Goal: Information Seeking & Learning: Learn about a topic

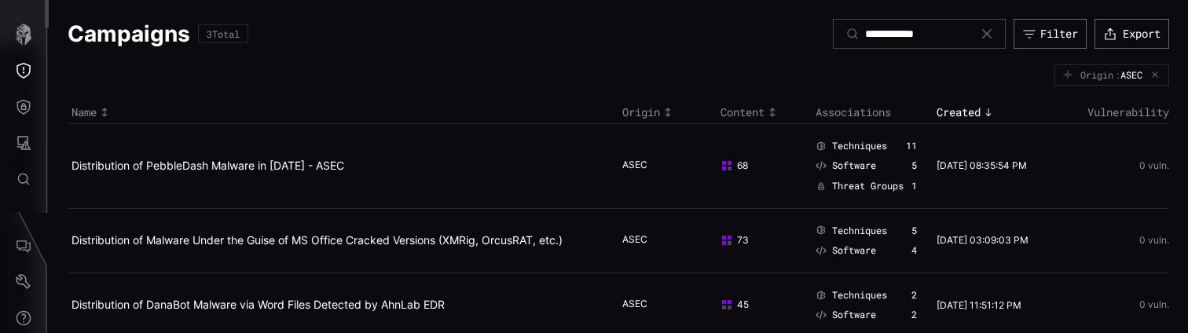
click at [983, 30] on icon at bounding box center [987, 34] width 13 height 13
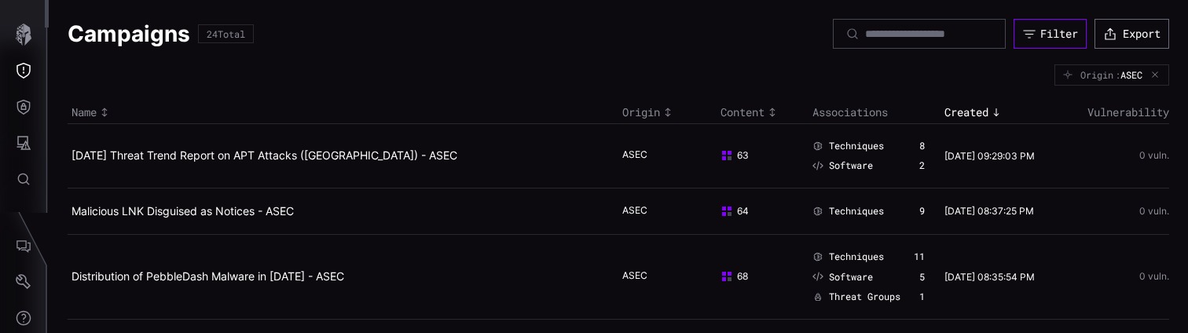
click at [1054, 37] on div "Filter" at bounding box center [1060, 34] width 38 height 14
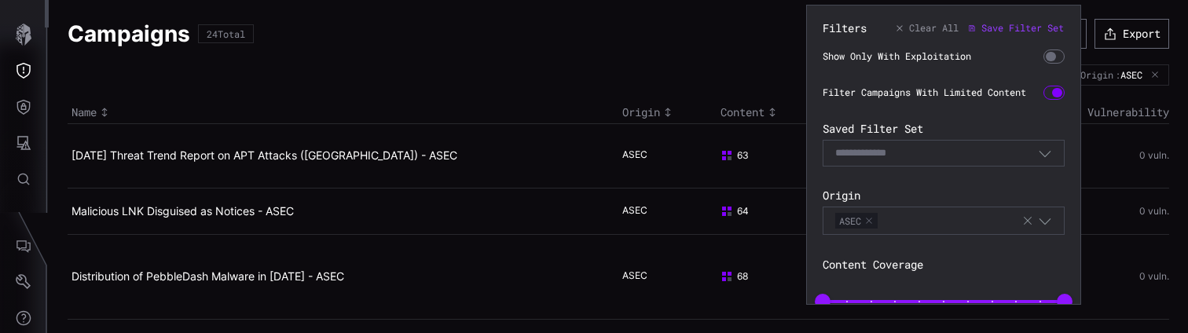
click at [1026, 222] on icon "button" at bounding box center [1028, 221] width 13 height 13
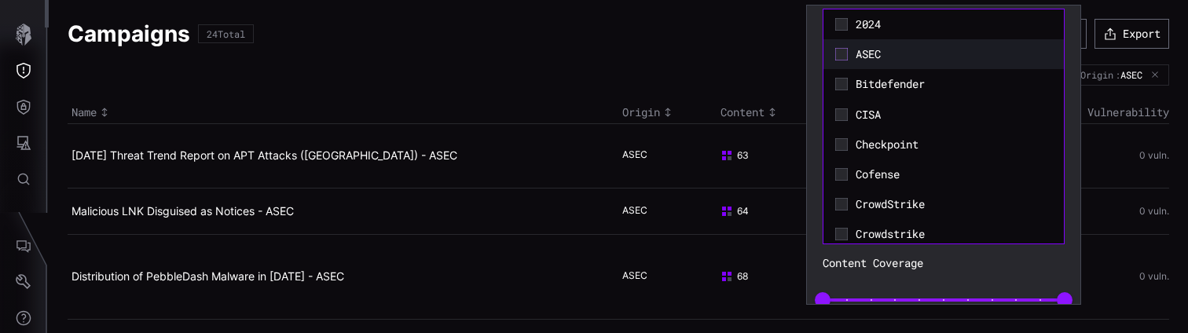
click at [840, 53] on icon at bounding box center [841, 54] width 13 height 13
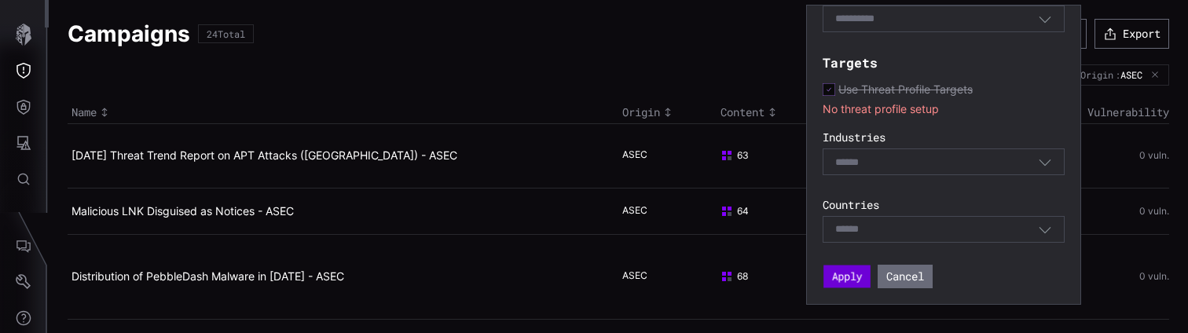
click at [856, 275] on button "Apply" at bounding box center [847, 277] width 47 height 23
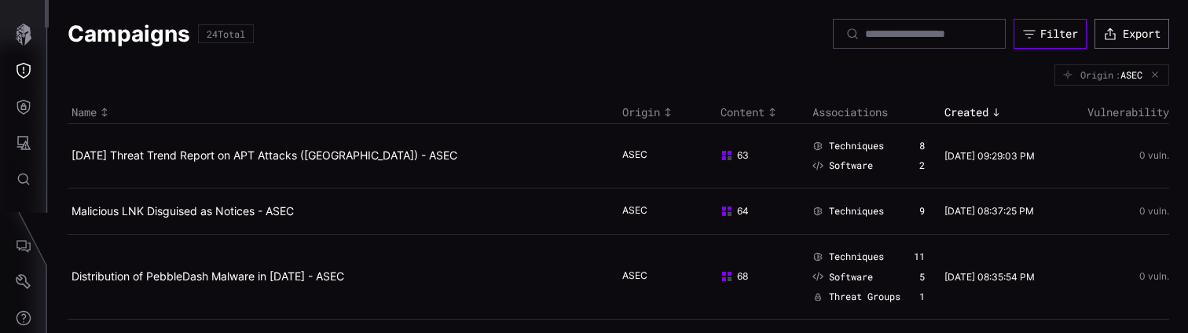
click at [1046, 35] on div "Filter" at bounding box center [1060, 34] width 38 height 14
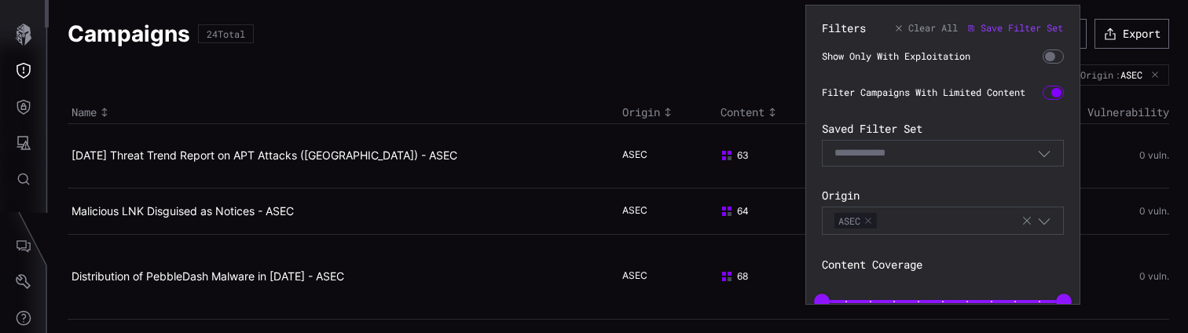
click at [997, 226] on div "ASEC" at bounding box center [928, 220] width 186 height 17
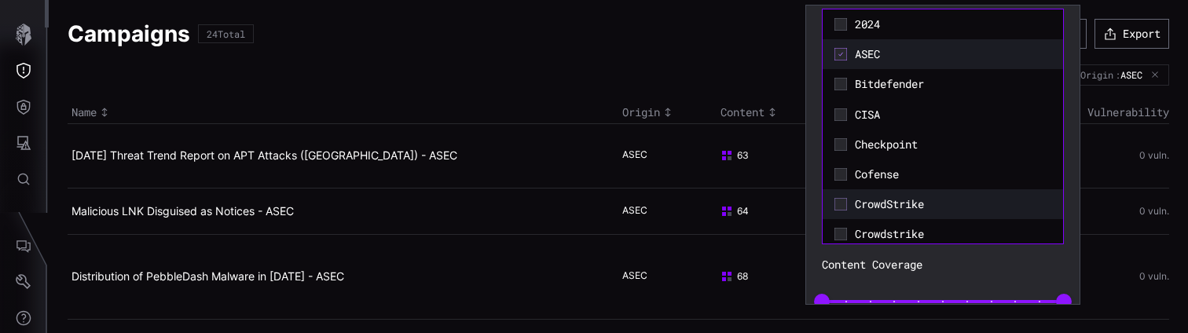
click at [846, 204] on icon at bounding box center [841, 204] width 13 height 13
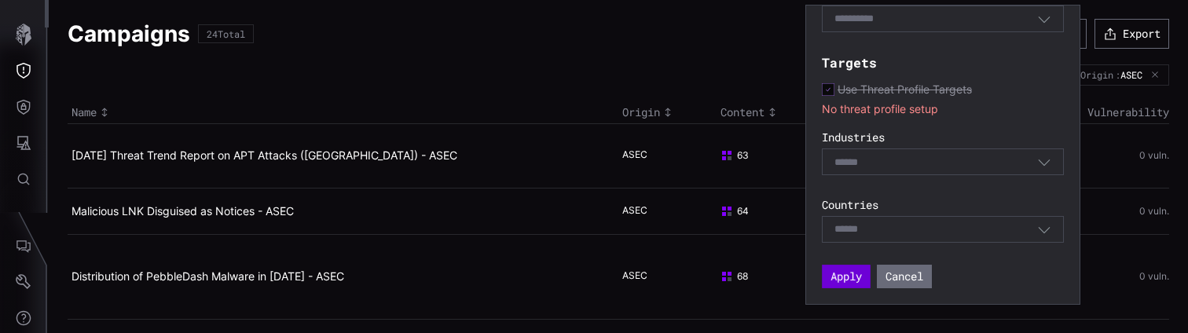
click at [852, 280] on button "Apply" at bounding box center [846, 277] width 49 height 24
